Goal: Submit feedback/report problem

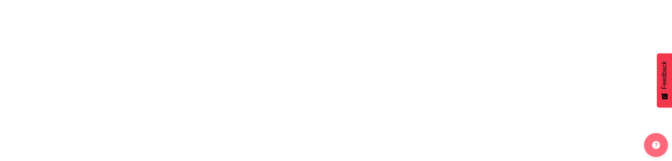
click at [196, 3] on html "Feedback How would you rate your experience? Hate Love Next" at bounding box center [336, 1] width 672 height 3
click at [125, 3] on html "Feedback How would you rate your experience? Hate Love Next" at bounding box center [336, 1] width 672 height 3
click at [241, 3] on html "Feedback How would you rate your experience? Hate Love Next" at bounding box center [336, 1] width 672 height 3
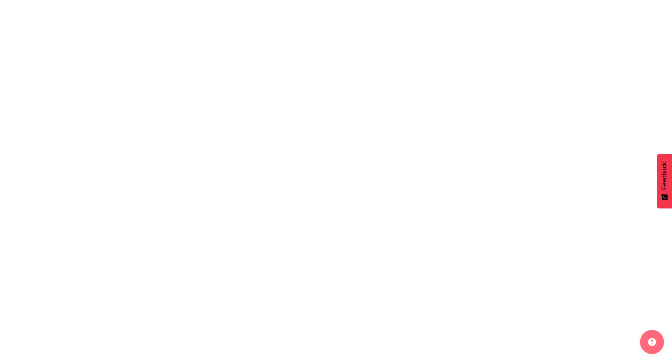
click at [181, 3] on html "Feedback How would you rate your experience? Hate Love Next" at bounding box center [336, 1] width 672 height 3
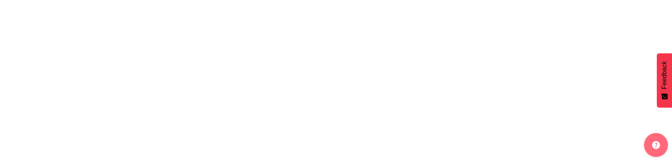
click at [267, 3] on html "Feedback How would you rate your experience? Hate Love Next" at bounding box center [336, 1] width 672 height 3
click at [234, 3] on html "Feedback How would you rate your experience? Hate Love Next" at bounding box center [336, 1] width 672 height 3
